Goal: Information Seeking & Learning: Find specific fact

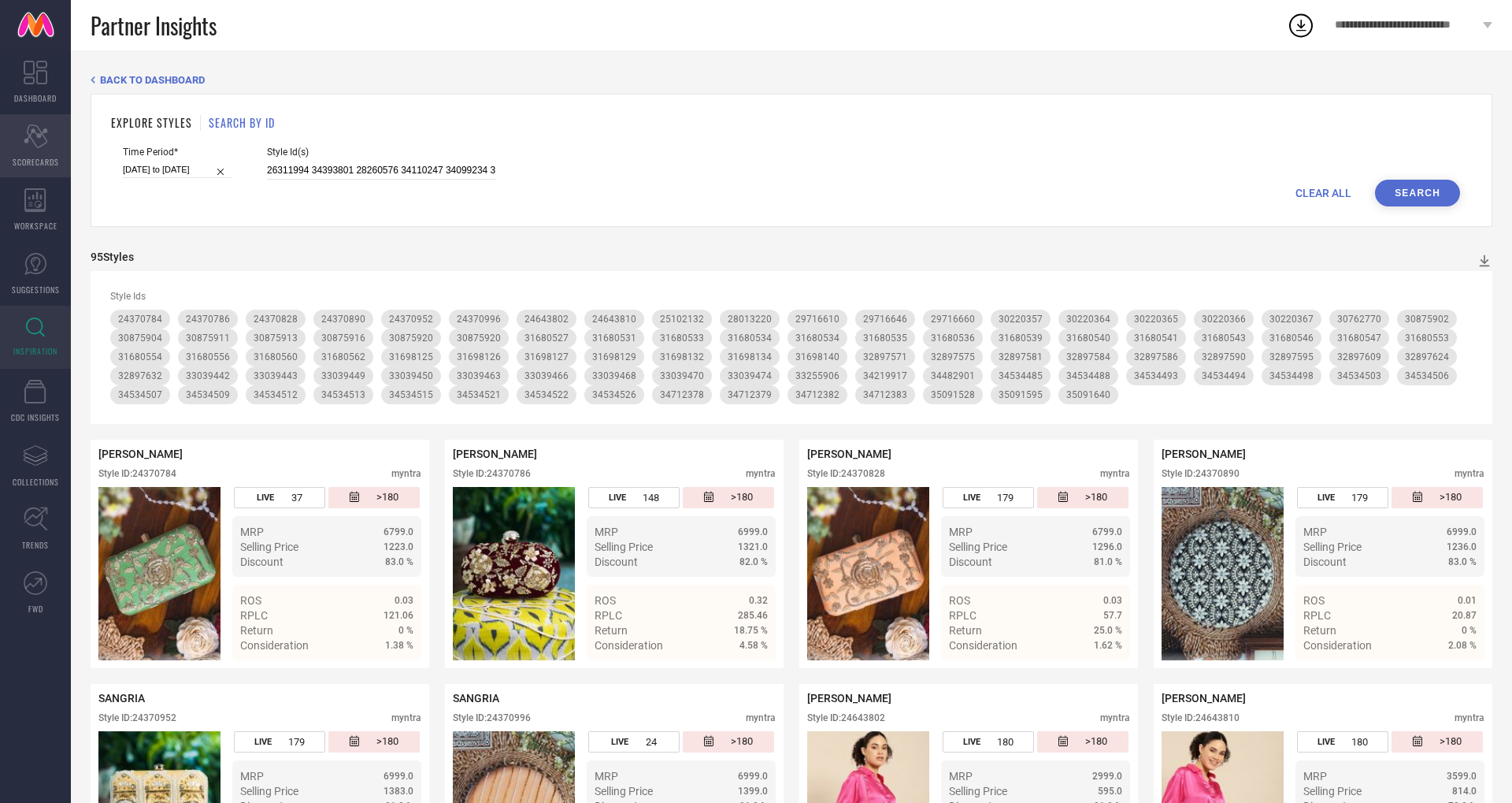
drag, startPoint x: 476, startPoint y: 168, endPoint x: 49, endPoint y: 129, distance: 428.8
type input "26311994 34393801 28260576 34110247 34099234 34138240 34099486 34787143 3237857…"
paste input "36567012 36450499 36450495 34425213 34444221 33717888 33717892 33717906 3402426…"
drag, startPoint x: 476, startPoint y: 170, endPoint x: 53, endPoint y: 144, distance: 423.8
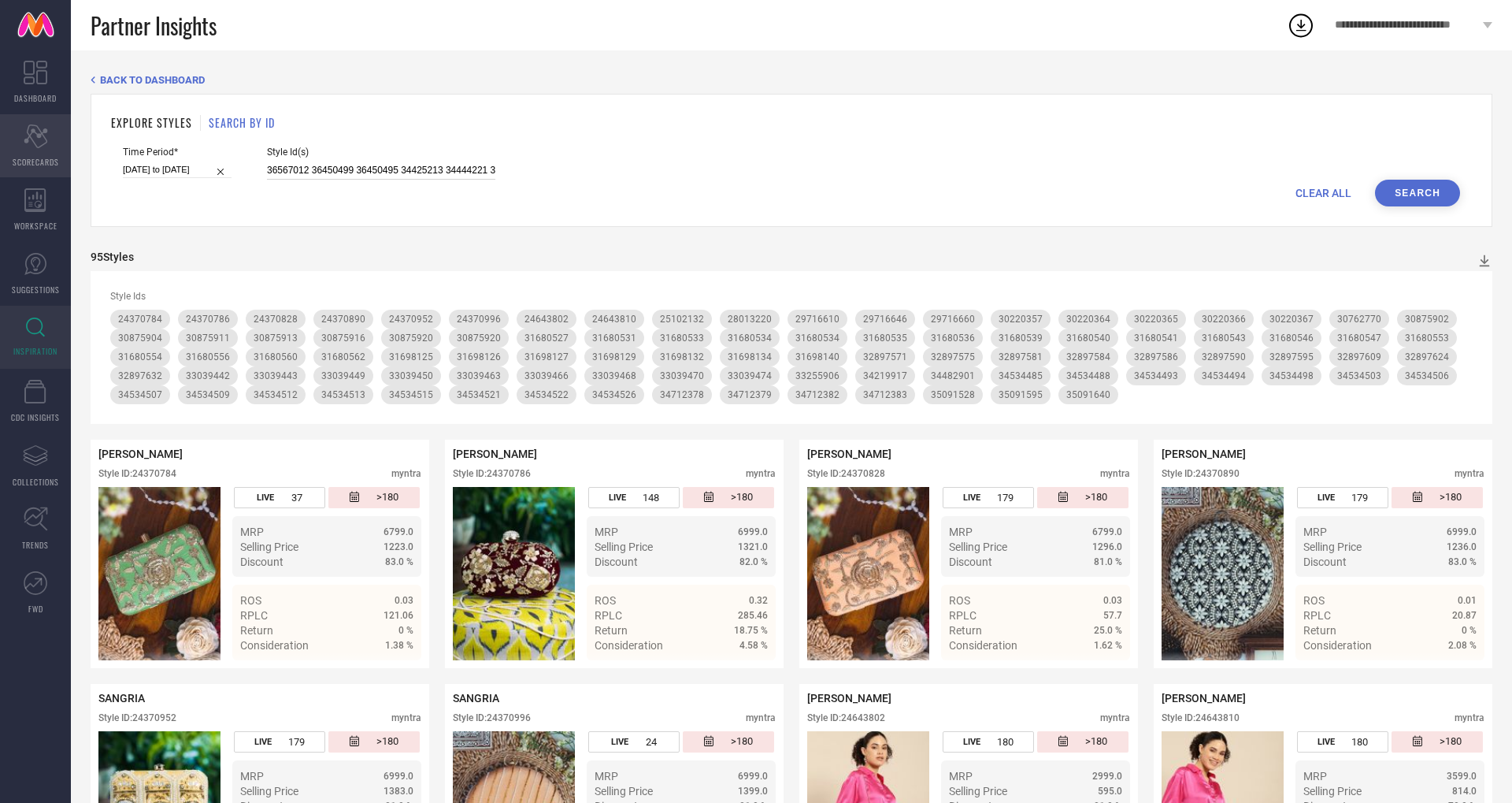
type input "36567012 36450499 36450495 34425213 34444221 33717888 33717892 33717906 3402426…"
paste input "36225855 36220987 36221001 36221002 34819496 34819725 34819569 34819573 3481956…"
drag, startPoint x: 476, startPoint y: 170, endPoint x: 14, endPoint y: 112, distance: 465.6
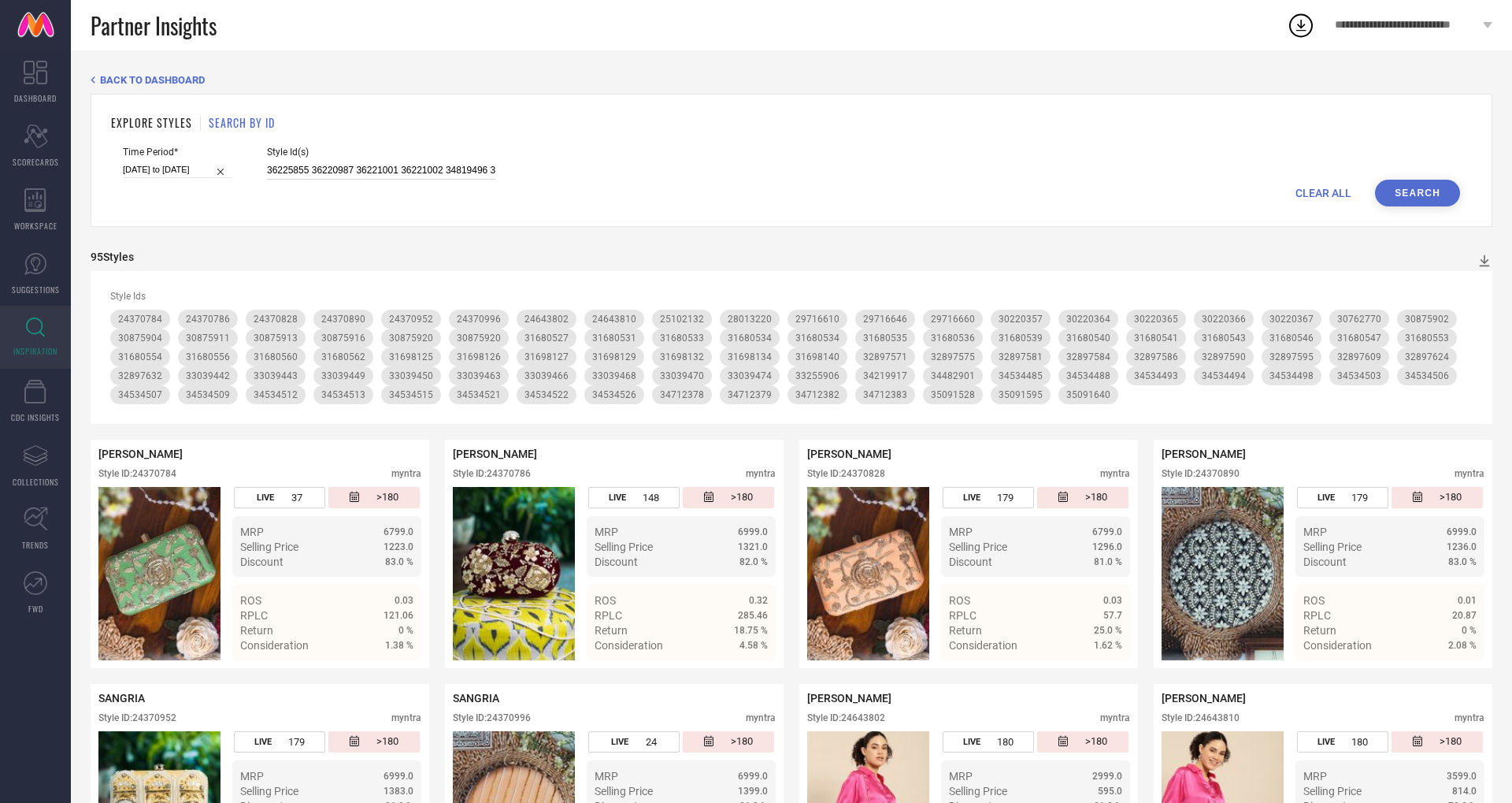
type input "36225855 36220987 36221001 36221002 34819496 34819725 34819569 34819573 3481956…"
paste input "23077224 35049246 34660097 34660075 35049247 36023720 34660087 34660084 3466007…"
drag, startPoint x: 476, startPoint y: 172, endPoint x: 116, endPoint y: 129, distance: 362.6
click at [116, 129] on div "EXPLORE STYLES SEARCH BY ID Time Period* [DATE] to [DATE] Style Id(s) 23077224 …" at bounding box center [791, 160] width 1402 height 133
type input "23077224 35049246 34660097 34660075 35049247 36023720 34660087 34660084 3466007…"
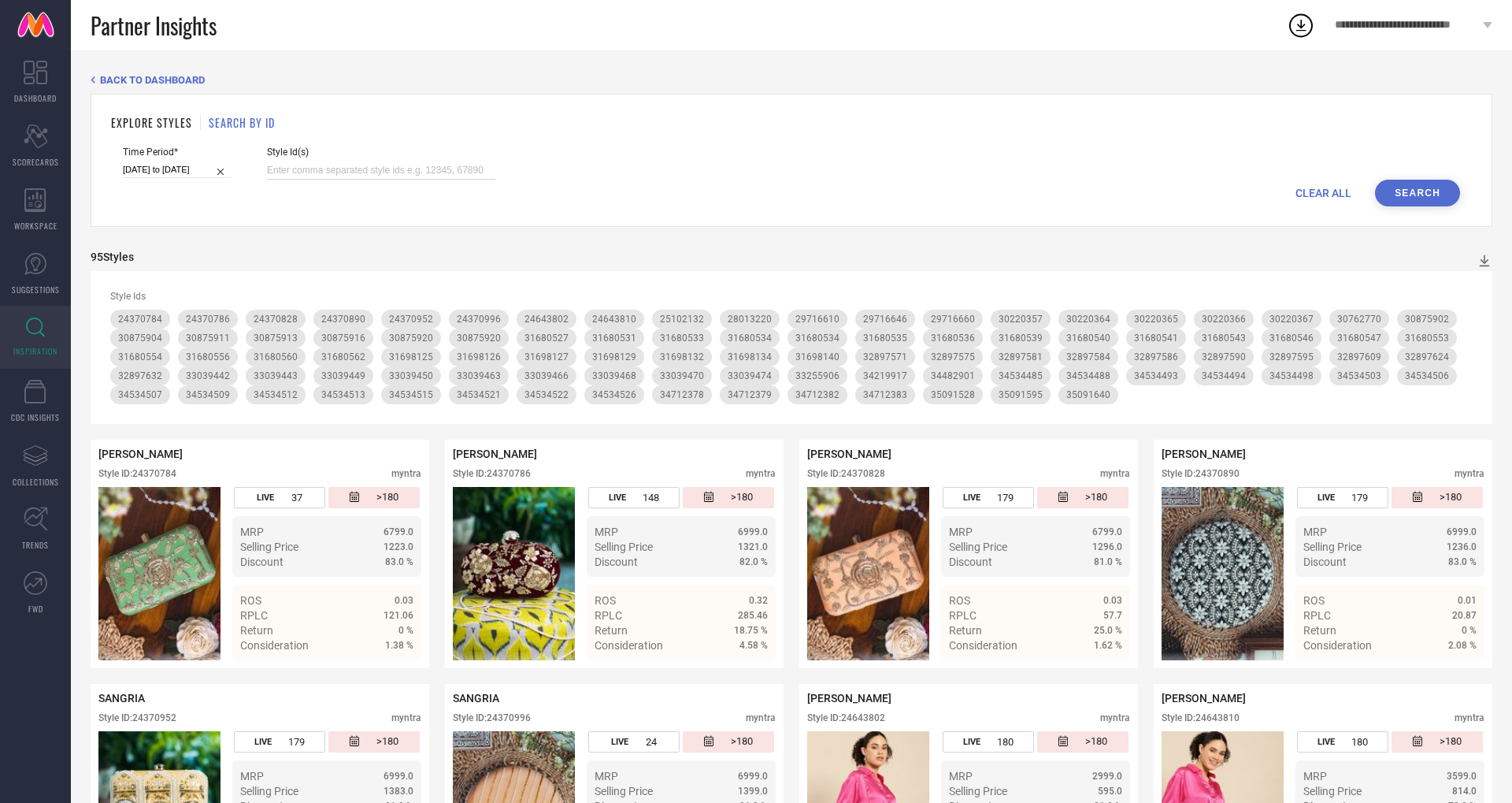
paste input "30961714 30978596 30978588 30978523 28260538 28260622 28260712 28260598 2826073…"
drag, startPoint x: 476, startPoint y: 170, endPoint x: 25, endPoint y: 140, distance: 452.0
type input "30961714 30978596 30978588 30978523 28260538 28260622 28260712 28260598 2826073…"
paste input "31613365 32320627 31613372 31613373 31613161 22859022 31613272 31613293 3232062…"
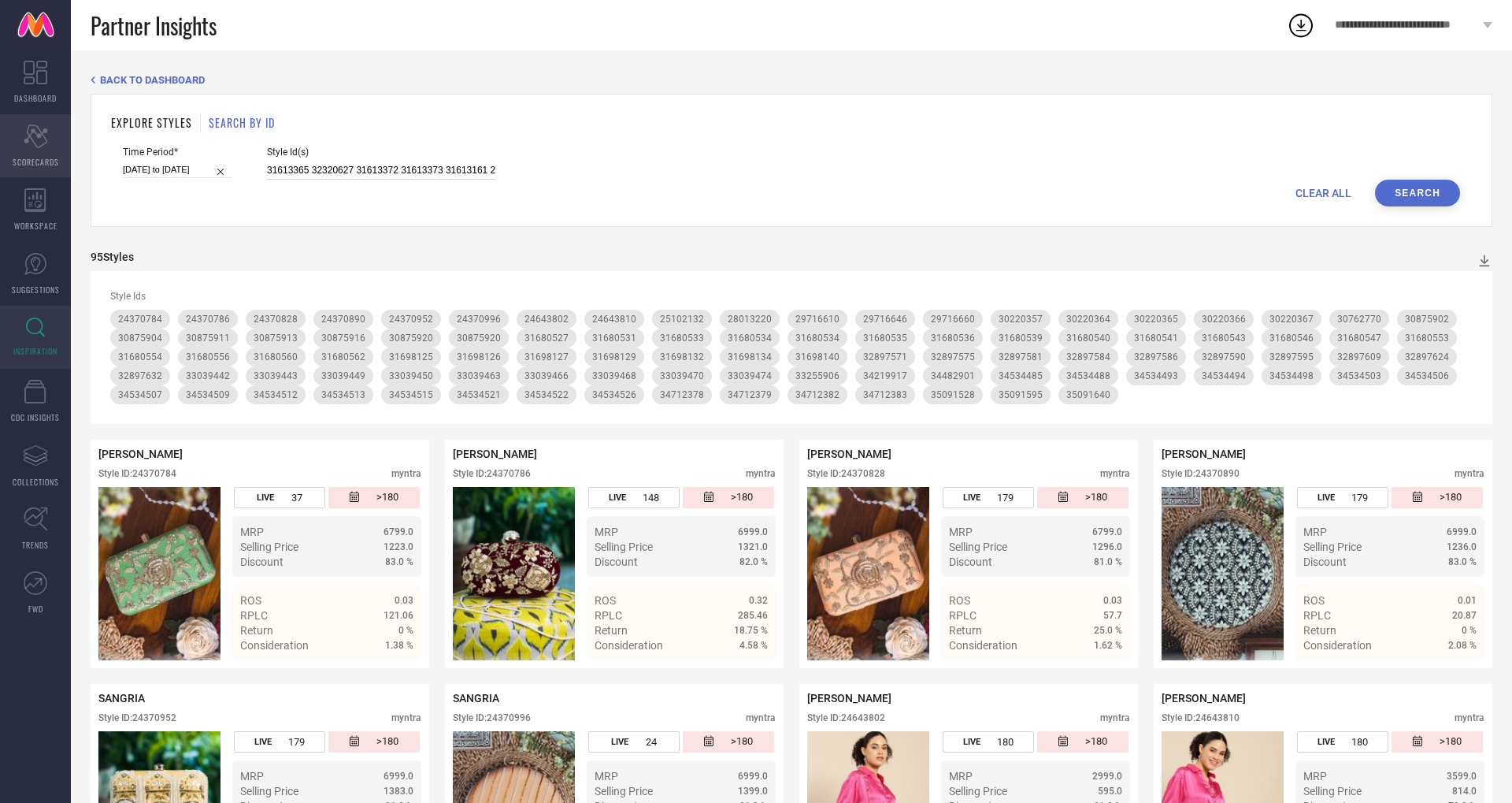
drag, startPoint x: 476, startPoint y: 169, endPoint x: 0, endPoint y: 157, distance: 476.2
type input "31613365 32320627 31613372 31613373 31613161 22859022 31613272 31613293 3232062…"
paste input "30791768 24217166 29789086 29545120 24217166"
drag, startPoint x: 471, startPoint y: 172, endPoint x: 129, endPoint y: 167, distance: 342.0
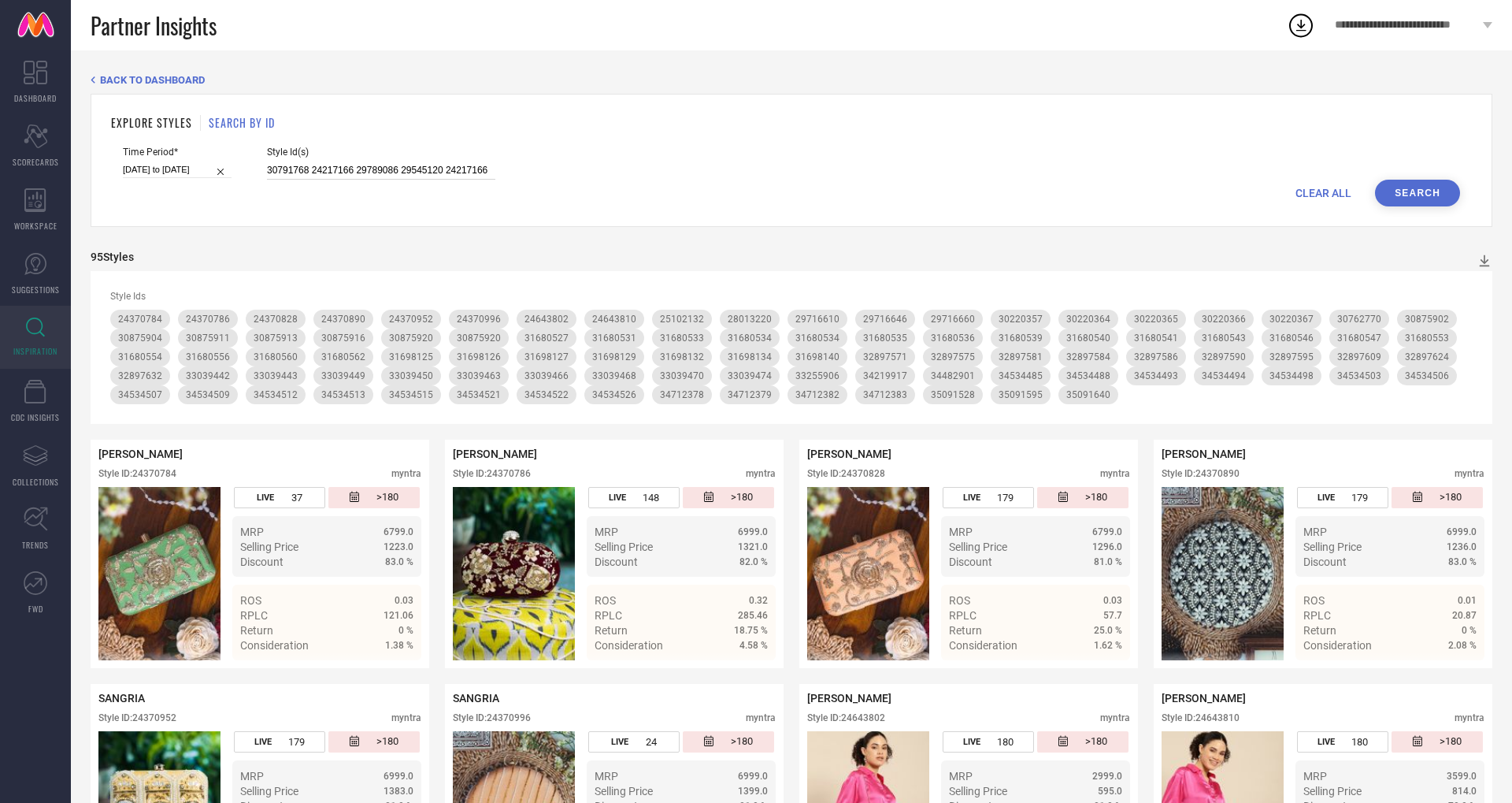
click at [129, 167] on div "Time Period* [DATE] to [DATE] Style Id(s) 30791768 24217166 29789086 29545120 2…" at bounding box center [791, 163] width 1337 height 33
type input "30791768 24217166 29789086 29545120 24217166"
paste input "36618243 36089036 36618238 35510500 35510493 35510498 35158844 34964288 3496431…"
type input "36618243 36089036 36618238 35510500 35510493 35510498 35158844 34964288 3496431…"
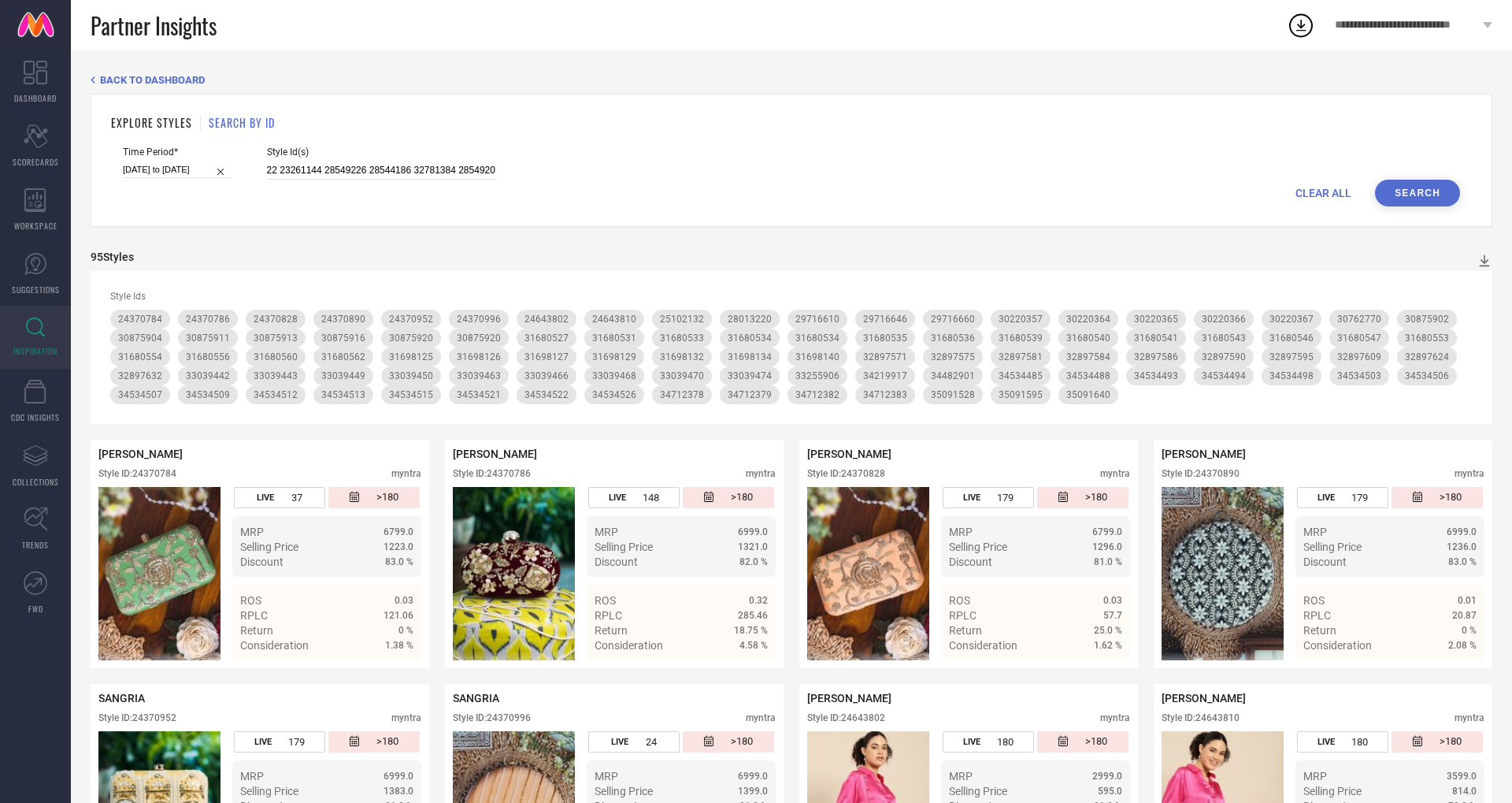
scroll to position [0, 0]
drag, startPoint x: 477, startPoint y: 170, endPoint x: 280, endPoint y: 171, distance: 197.0
click at [250, 170] on div "Time Period* [DATE] to [DATE] Style Id(s) 36618243 36089036 36618238 35510500 3…" at bounding box center [791, 163] width 1337 height 33
click at [286, 172] on input "36618243 36089036 36618238 35510500 35510493 35510498 35158844 34964288 3496431…" at bounding box center [381, 171] width 229 height 18
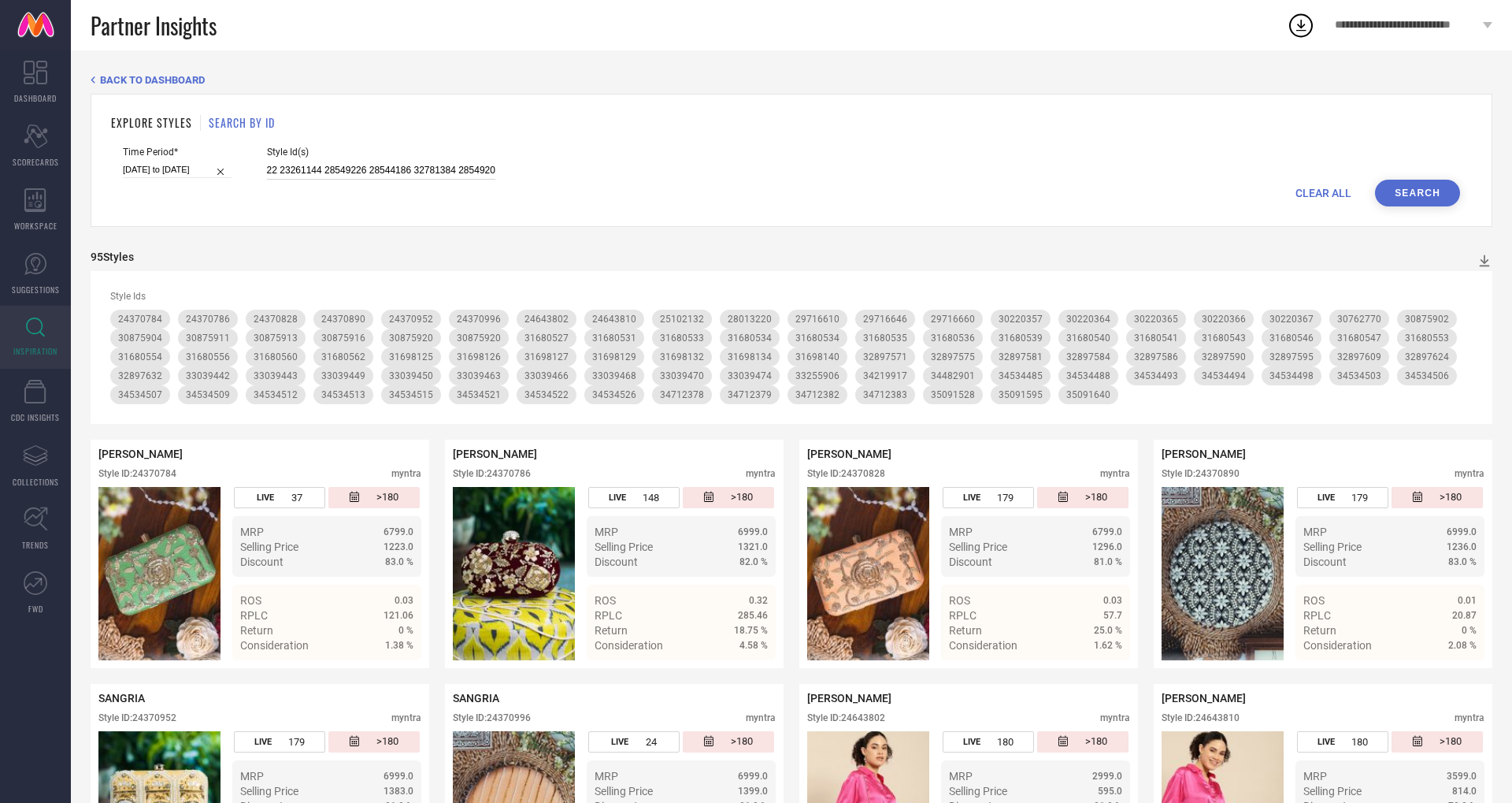
drag, startPoint x: 249, startPoint y: 169, endPoint x: 749, endPoint y: 188, distance: 500.4
click at [749, 188] on form "Time Period* [DATE] to [DATE] Style Id(s) 36618243 36089036 36618238 35510500 3…" at bounding box center [791, 176] width 1361 height 60
paste input "24217090 33717566 33717520 33717522 33717545 33717550 33717580 24217084 2850144…"
drag, startPoint x: 476, startPoint y: 167, endPoint x: 15, endPoint y: 171, distance: 461.0
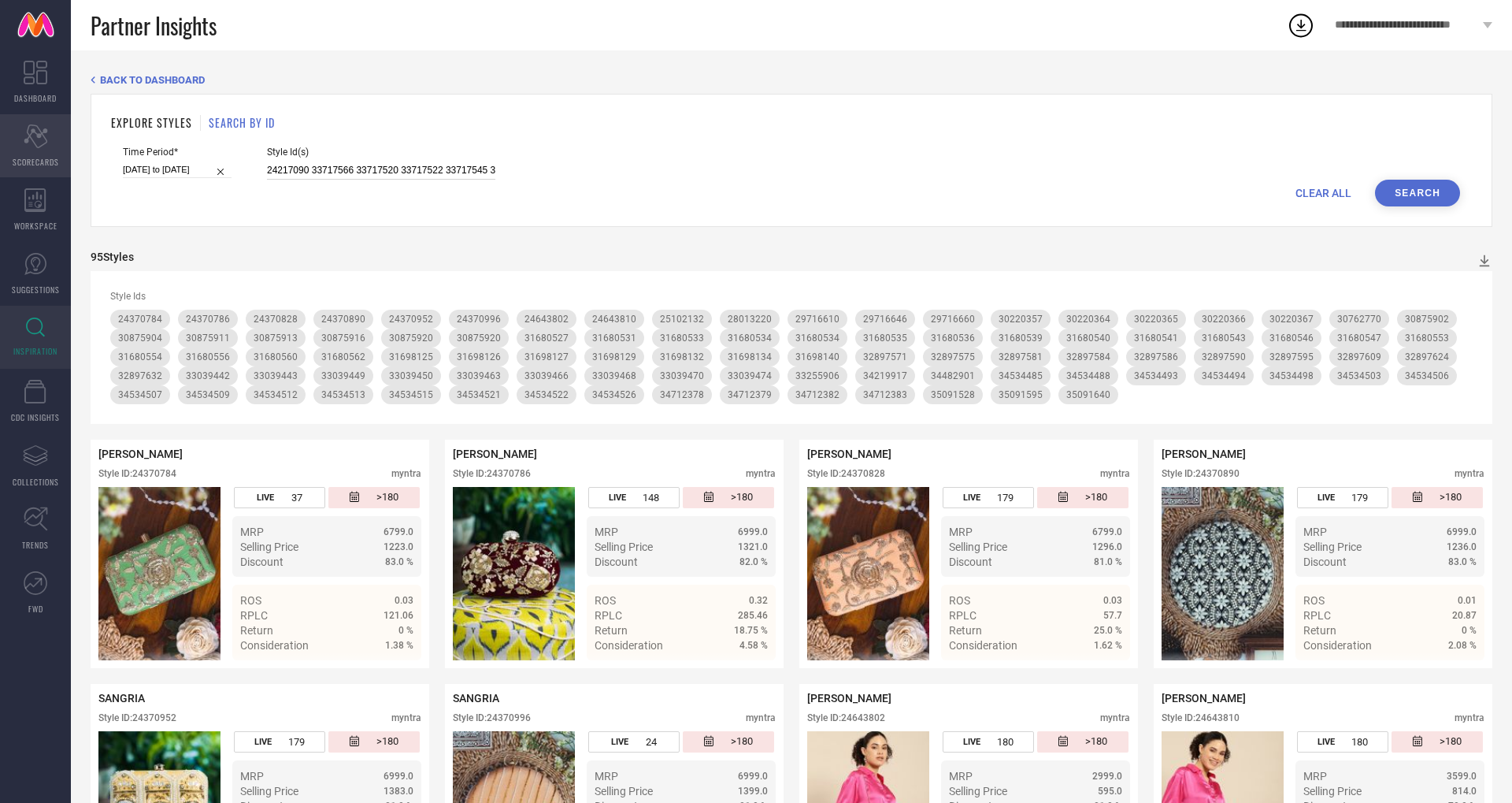
type input "24217090 33717566 33717520 33717522 33717545 33717550 33717580 24217084 2850144…"
paste input "34655319 33248843 35975654 33248849 34139350 34139344 32735969 34659539 3442641…"
type input "34655319 33248843 35975654 33248849 34139350 34139344 32735969 34659539 3442641…"
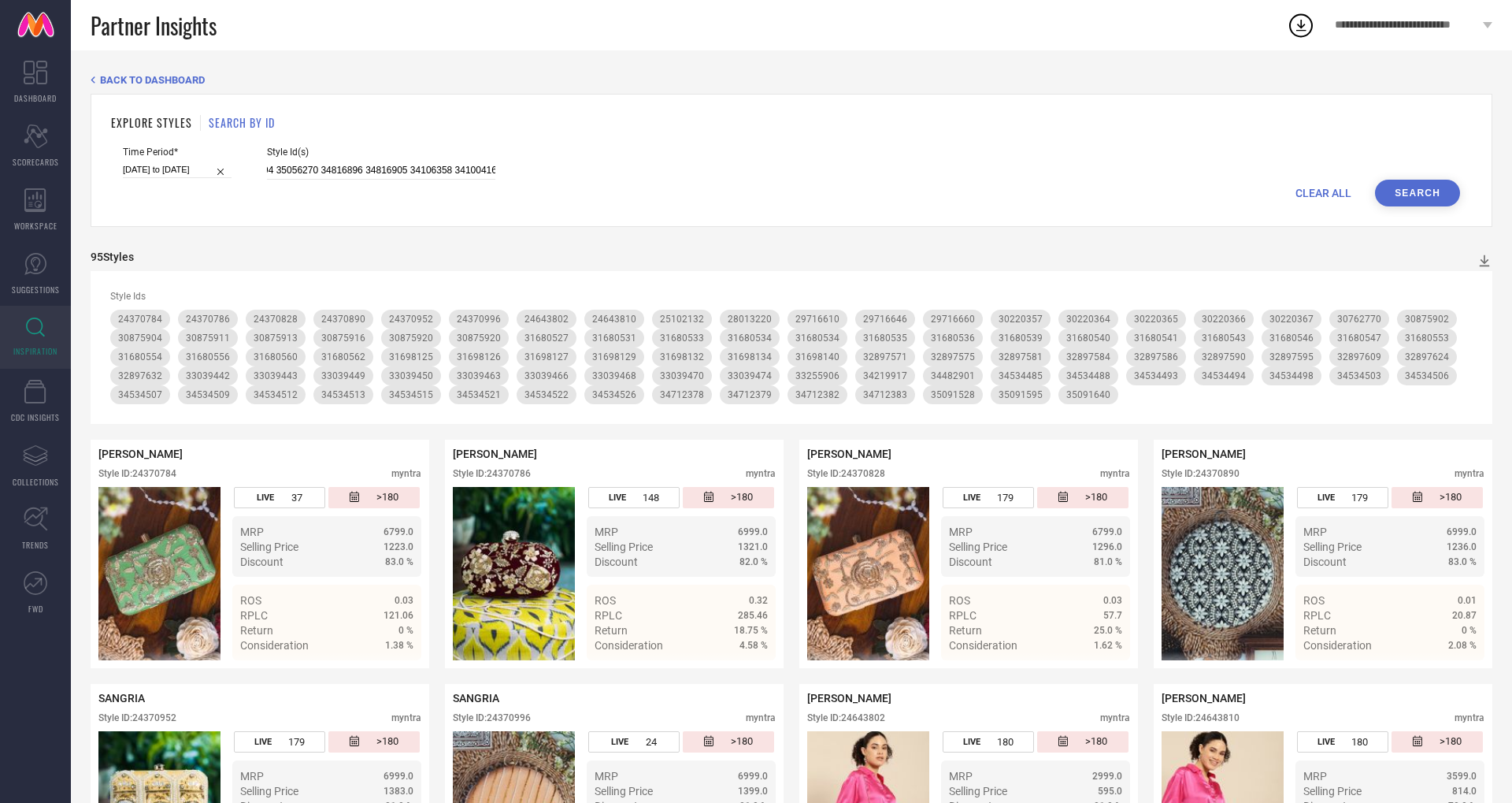
scroll to position [0, 0]
click at [1432, 191] on button "Search" at bounding box center [1418, 193] width 85 height 27
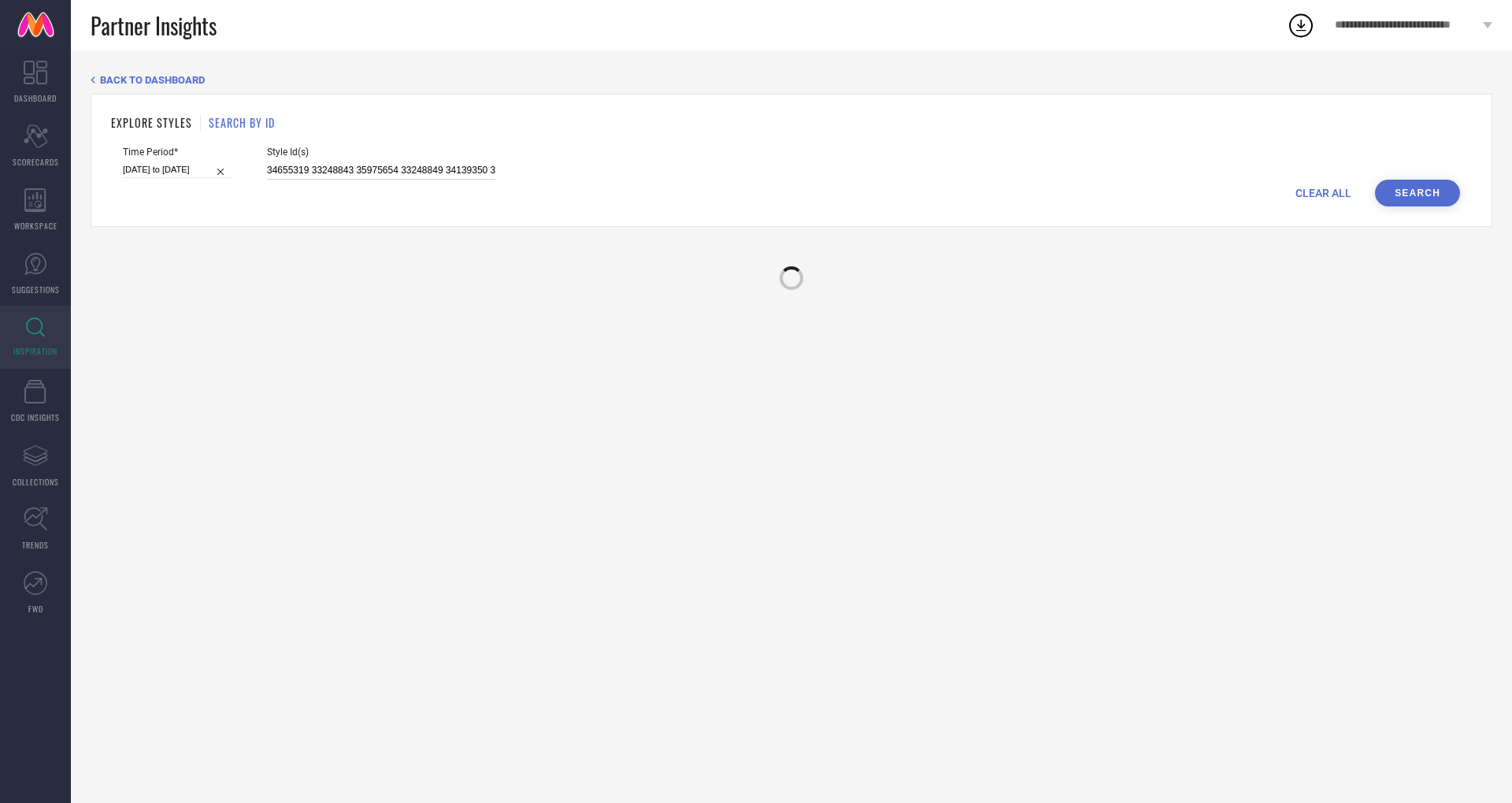
scroll to position [0, 2314]
drag, startPoint x: 250, startPoint y: 168, endPoint x: 745, endPoint y: 203, distance: 496.2
click at [745, 203] on form "Time Period* [DATE] to [DATE] Style Id(s) 34655319 33248843 35975654 33248849 3…" at bounding box center [791, 176] width 1361 height 60
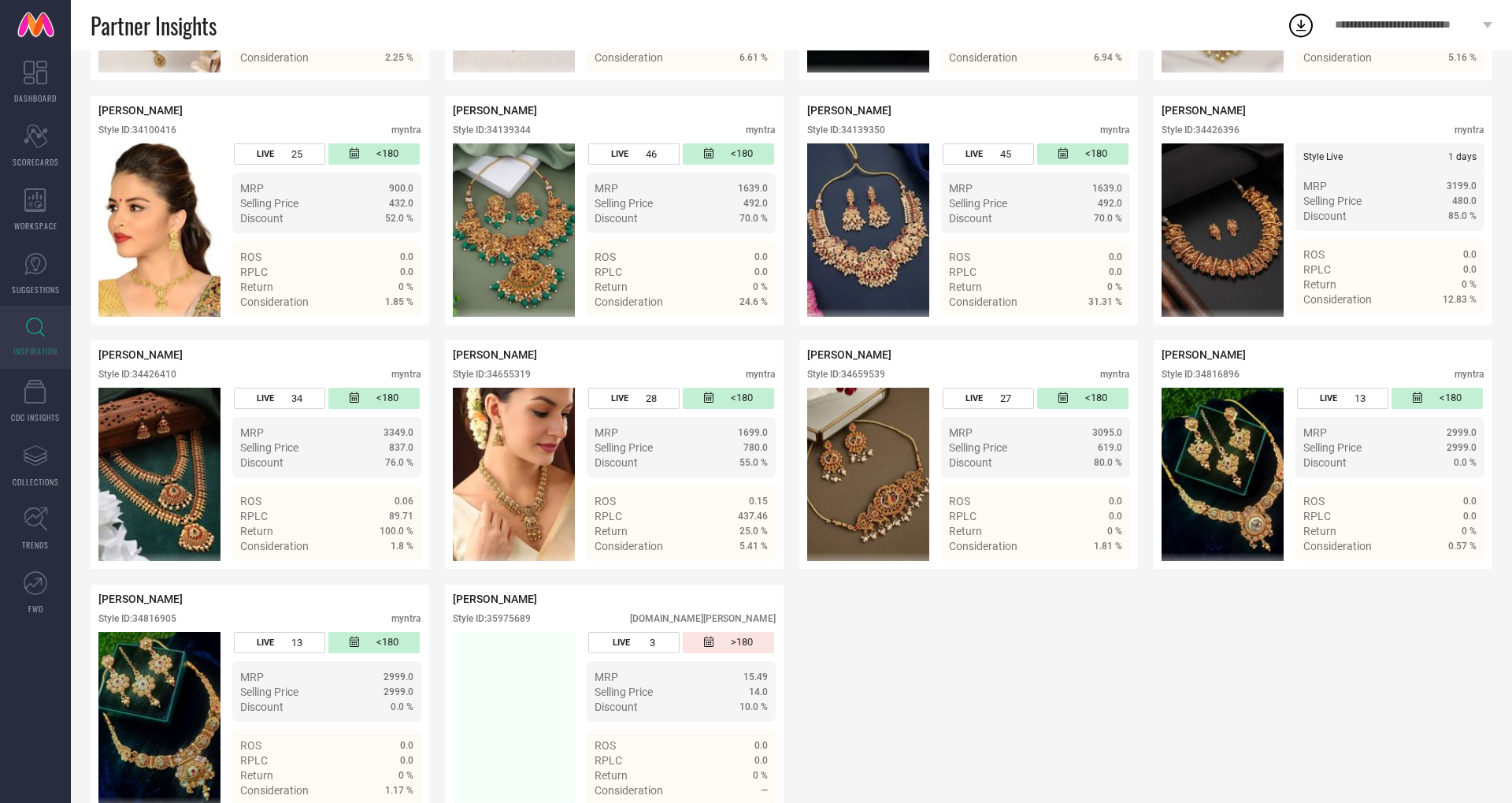
scroll to position [545, 0]
